Goal: Understand process/instructions: Learn how to perform a task or action

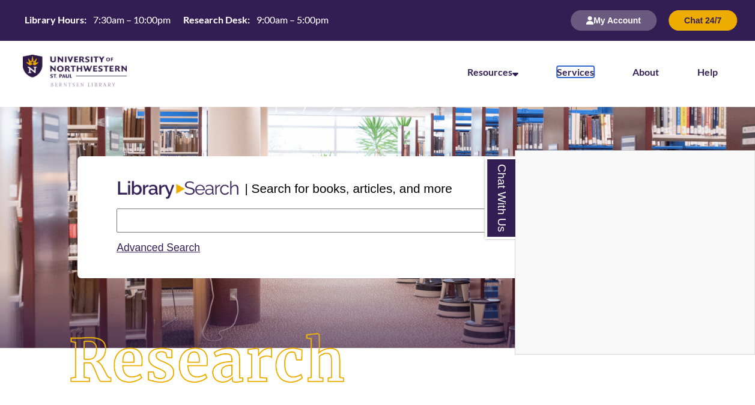
click at [579, 70] on link "Services" at bounding box center [575, 71] width 37 height 11
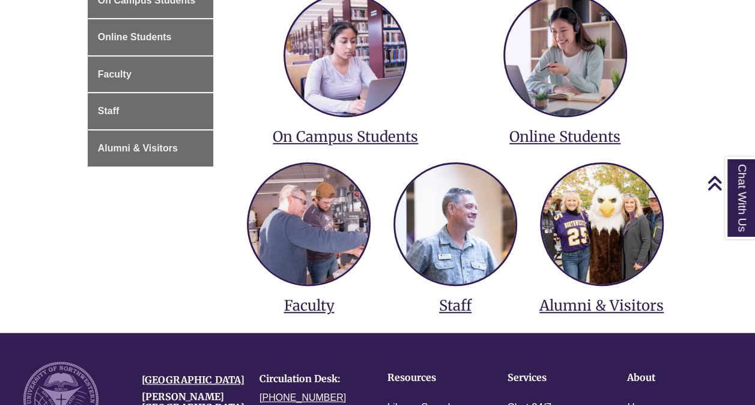
scroll to position [277, 0]
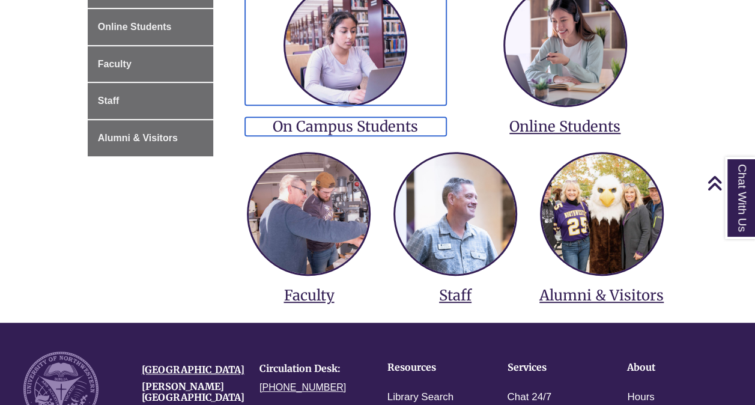
click at [363, 52] on img at bounding box center [345, 45] width 120 height 120
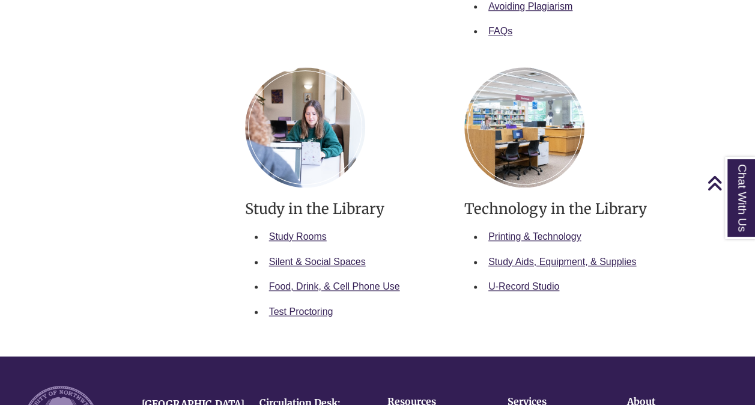
scroll to position [618, 0]
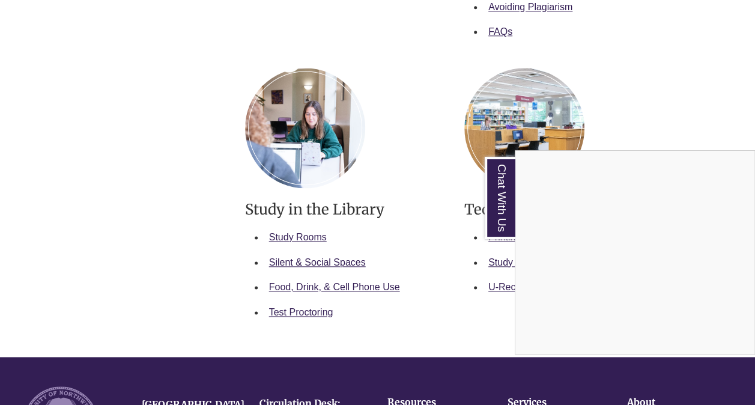
click at [300, 237] on div "Chat With Us" at bounding box center [377, 202] width 755 height 405
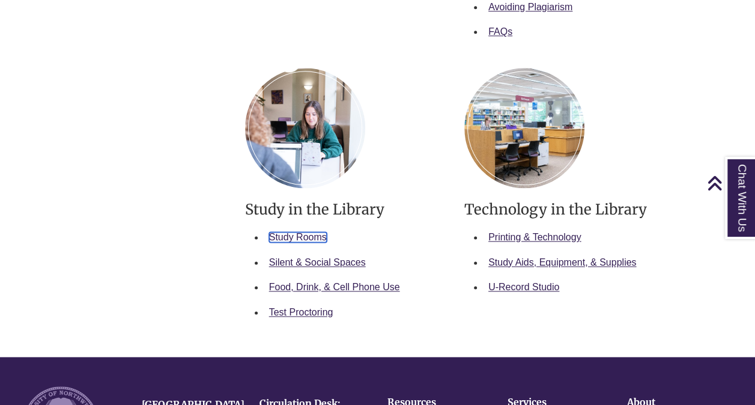
click at [310, 237] on link "Study Rooms" at bounding box center [298, 237] width 58 height 10
